Goal: Task Accomplishment & Management: Use online tool/utility

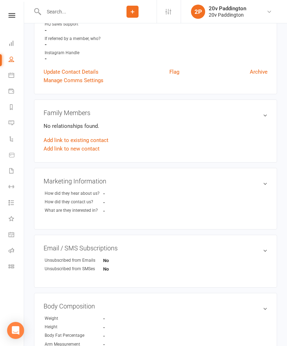
click at [11, 120] on icon at bounding box center [11, 123] width 6 height 6
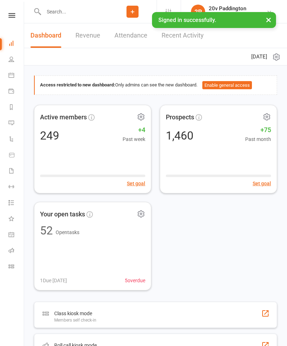
click at [15, 127] on link "Messages 1" at bounding box center [16, 124] width 16 height 16
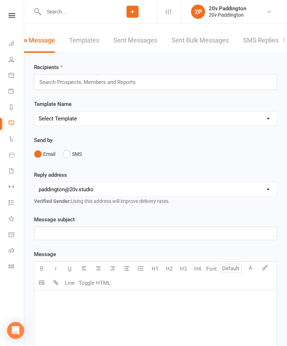
scroll to position [0, 16]
click at [259, 50] on link "SMS Replies 1" at bounding box center [264, 40] width 42 height 24
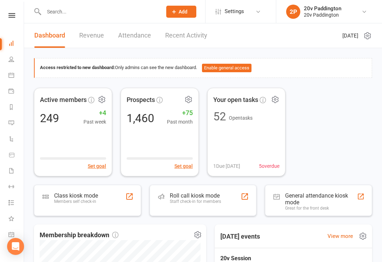
click at [13, 123] on icon at bounding box center [11, 123] width 6 height 6
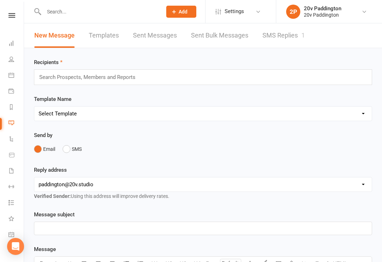
click at [286, 35] on link "SMS Replies 1" at bounding box center [284, 35] width 42 height 24
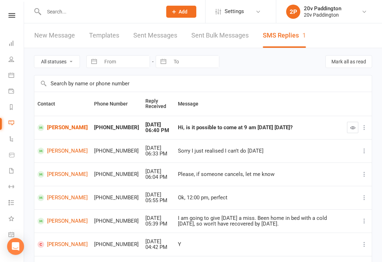
click at [10, 78] on link "Calendar" at bounding box center [16, 76] width 16 height 16
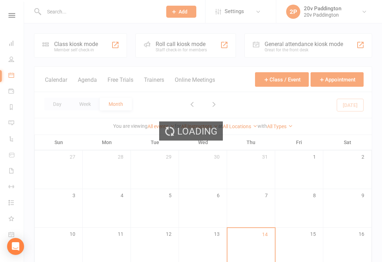
click at [97, 88] on div "Loading" at bounding box center [191, 131] width 382 height 262
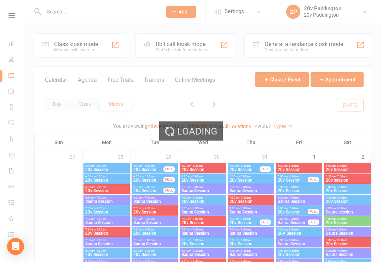
click at [91, 87] on button "Agenda" at bounding box center [87, 83] width 19 height 15
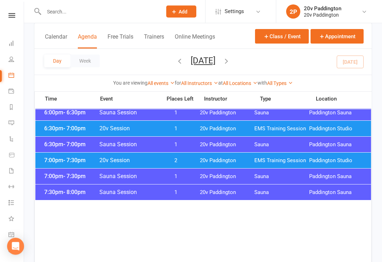
click at [267, 150] on div "6:30pm - 7:00pm Sauna Session 1 20v Paddington Sauna Paddington Sauna" at bounding box center [203, 145] width 336 height 16
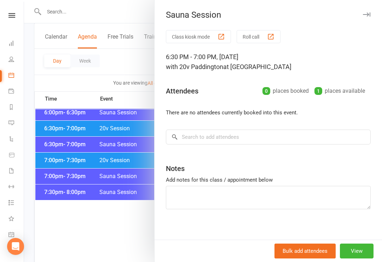
click at [131, 170] on div at bounding box center [203, 131] width 358 height 262
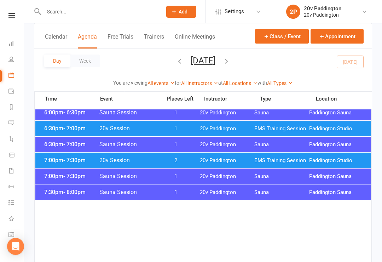
click at [183, 158] on span "2" at bounding box center [175, 160] width 37 height 7
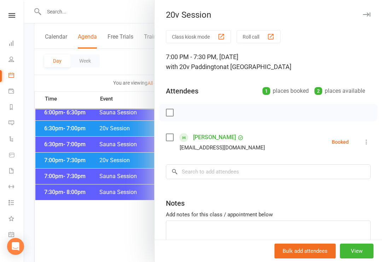
click at [286, 138] on button at bounding box center [366, 142] width 8 height 8
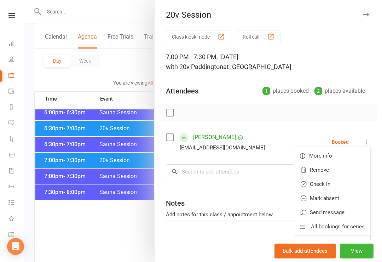
click at [286, 178] on link "Check in" at bounding box center [332, 184] width 76 height 14
